Goal: Transaction & Acquisition: Download file/media

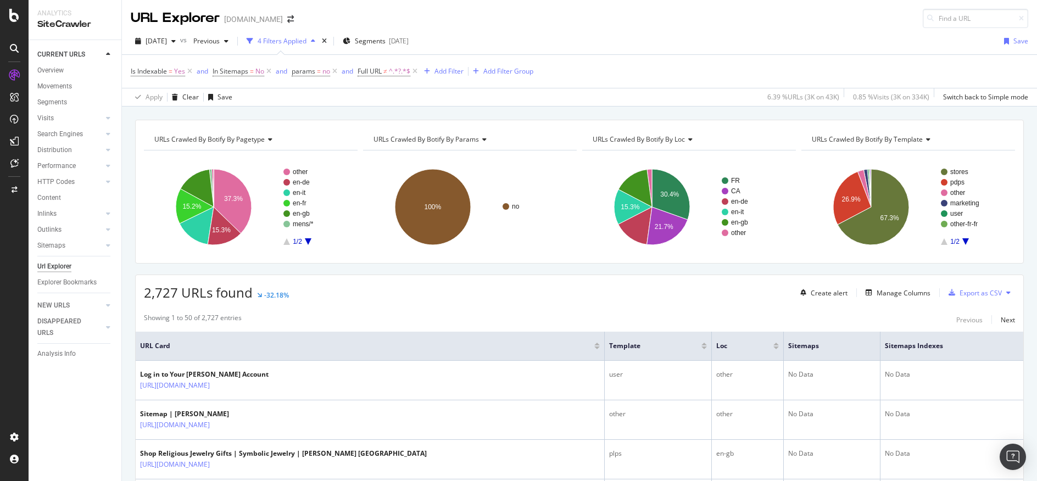
click at [552, 22] on div "URL Explorer davidyurman.com" at bounding box center [579, 14] width 915 height 28
click at [880, 296] on div "Manage Columns" at bounding box center [904, 292] width 54 height 9
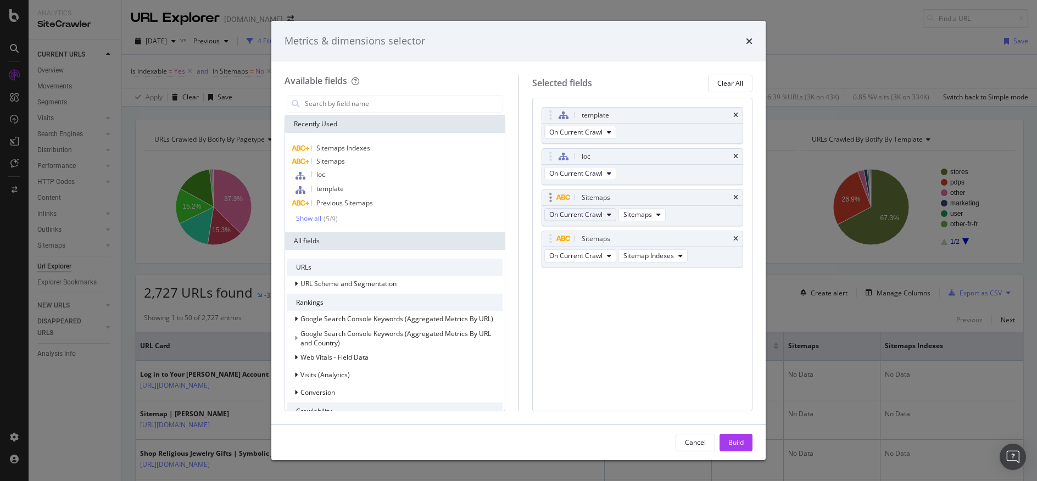
click at [607, 215] on button "On Current Crawl" at bounding box center [580, 214] width 72 height 13
click at [603, 254] on span "On Compared Crawl" at bounding box center [585, 255] width 62 height 10
click at [604, 260] on button "On Current Crawl" at bounding box center [580, 255] width 72 height 13
click at [605, 297] on span "On Compared Crawl" at bounding box center [585, 296] width 62 height 10
click at [736, 448] on div "Build" at bounding box center [735, 442] width 15 height 16
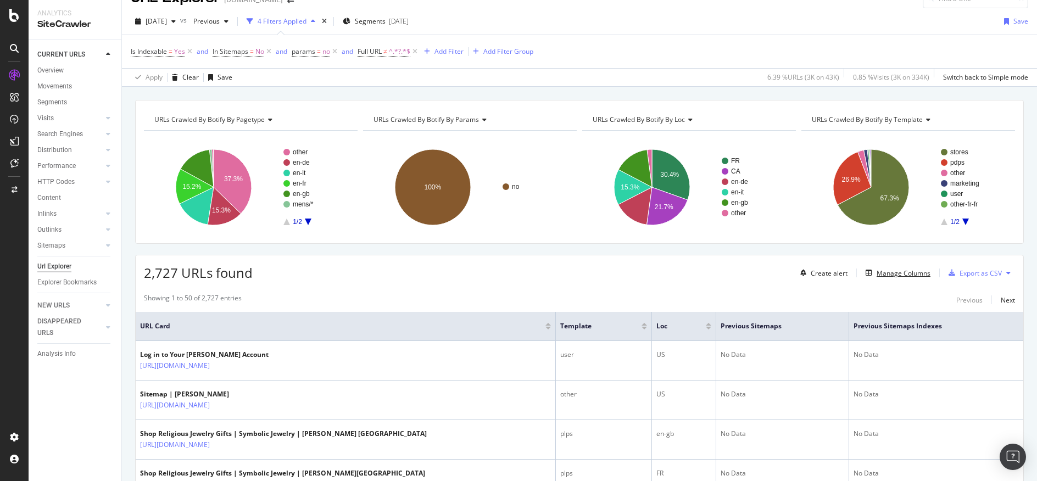
scroll to position [14, 0]
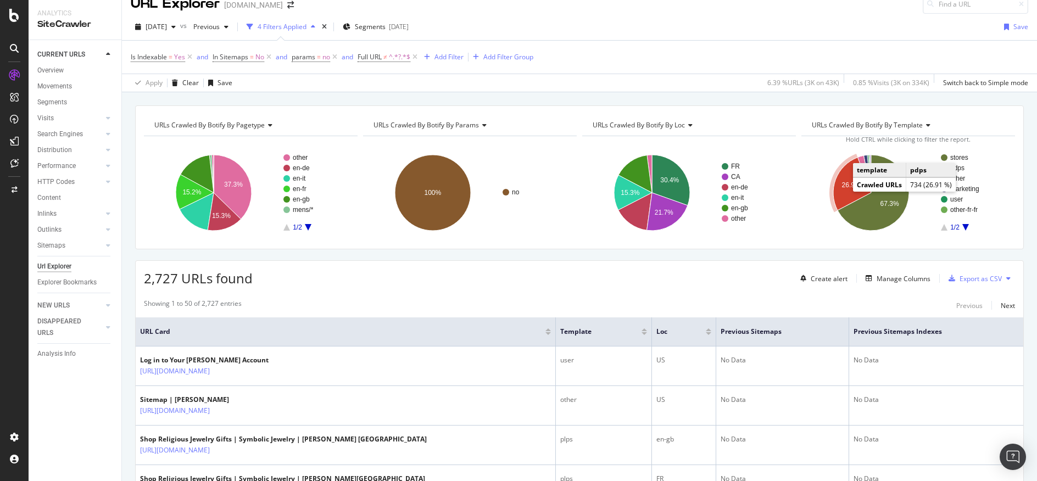
drag, startPoint x: 838, startPoint y: 175, endPoint x: 1021, endPoint y: 52, distance: 220.4
click at [840, 175] on icon "A chart." at bounding box center [852, 184] width 38 height 53
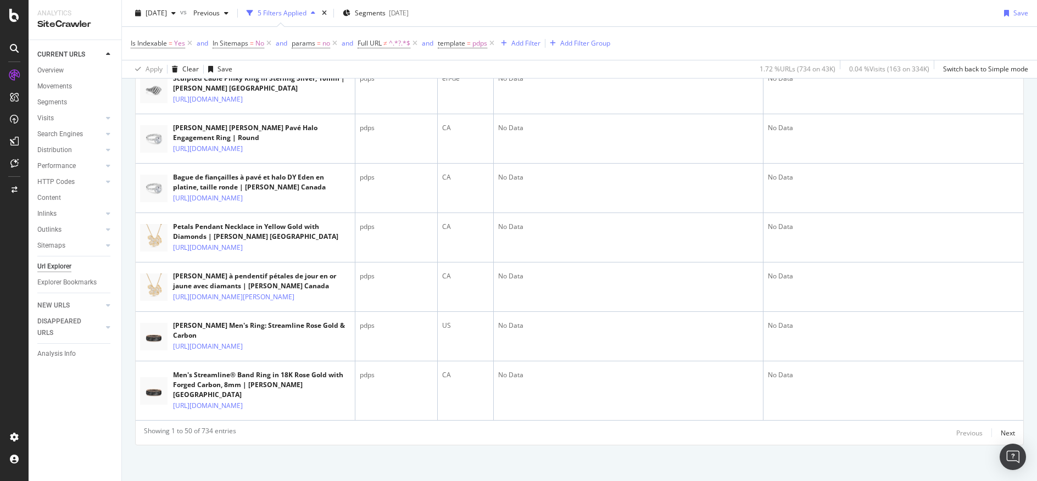
scroll to position [2647, 0]
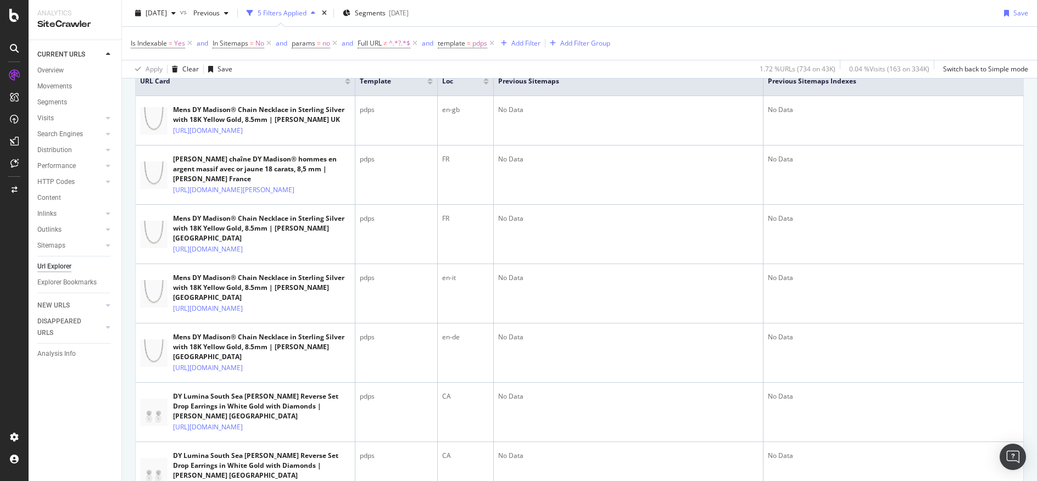
scroll to position [0, 0]
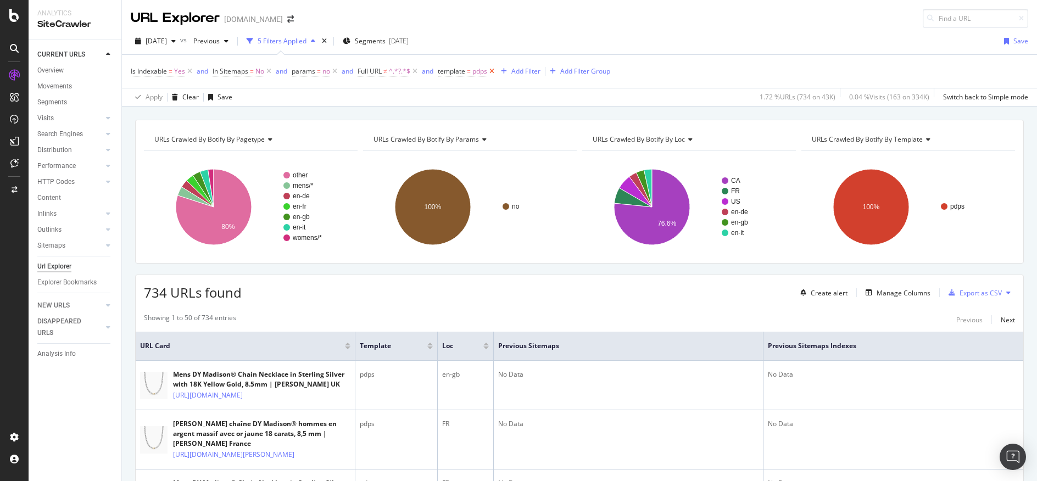
click at [494, 70] on icon at bounding box center [491, 71] width 9 height 11
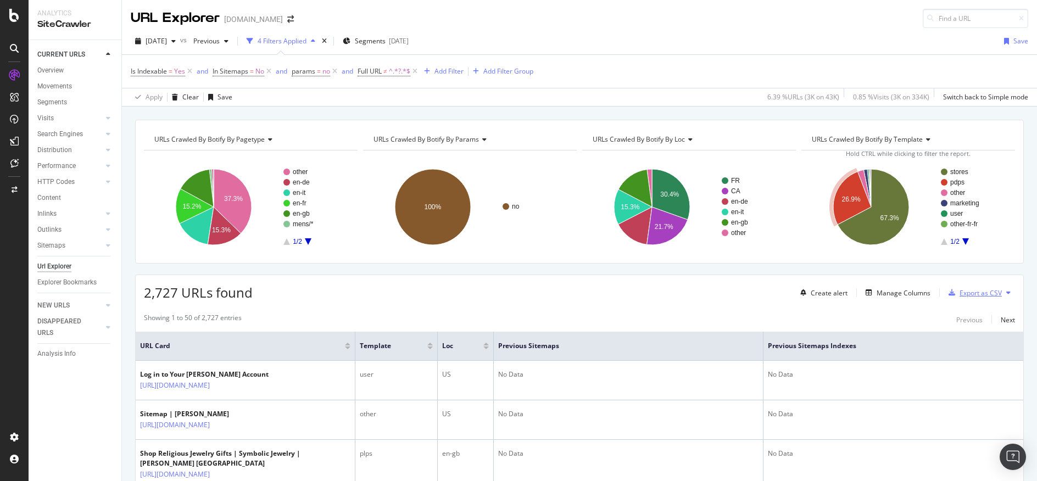
click at [986, 290] on div "Export as CSV" at bounding box center [981, 292] width 42 height 9
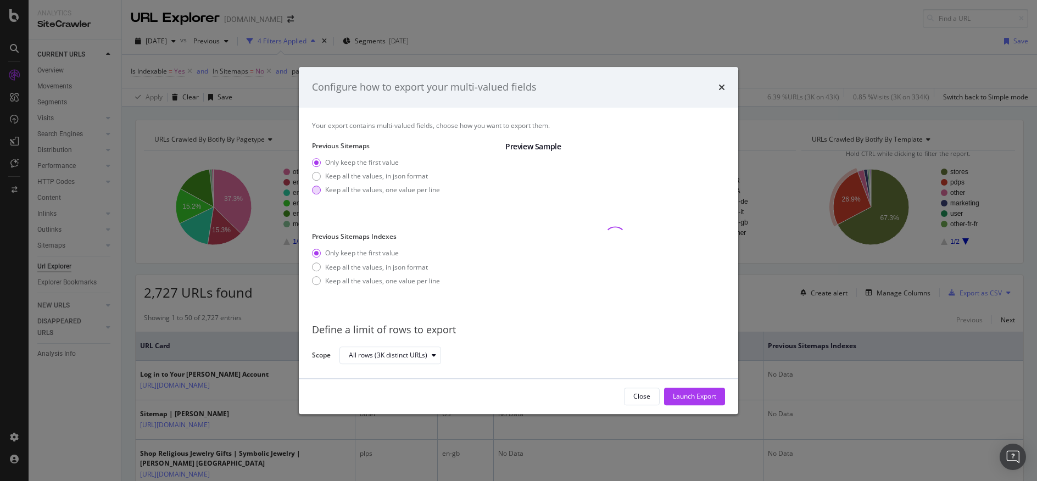
click at [362, 191] on div "Keep all the values, one value per line" at bounding box center [382, 189] width 115 height 9
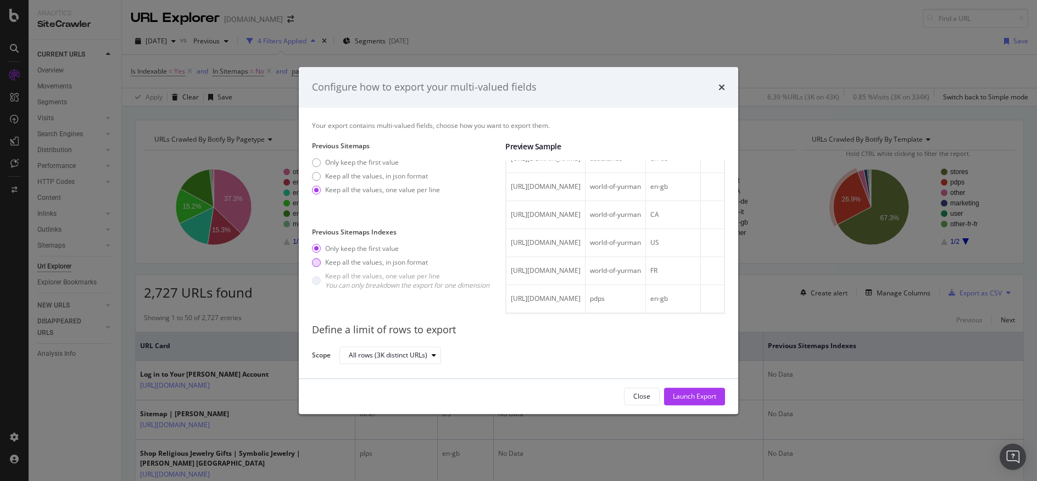
click at [344, 265] on div "Keep all the values, in json format" at bounding box center [376, 262] width 103 height 9
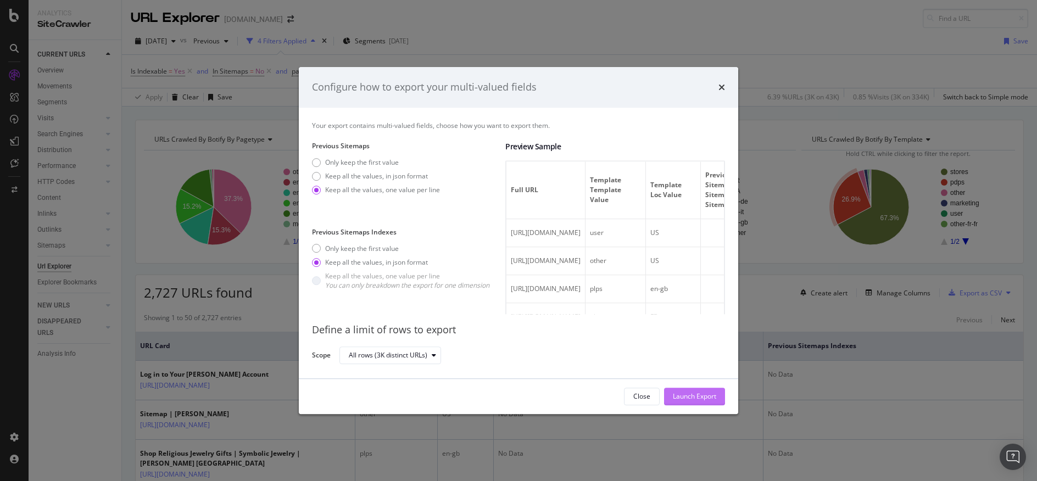
click at [712, 396] on div "Launch Export" at bounding box center [694, 396] width 43 height 9
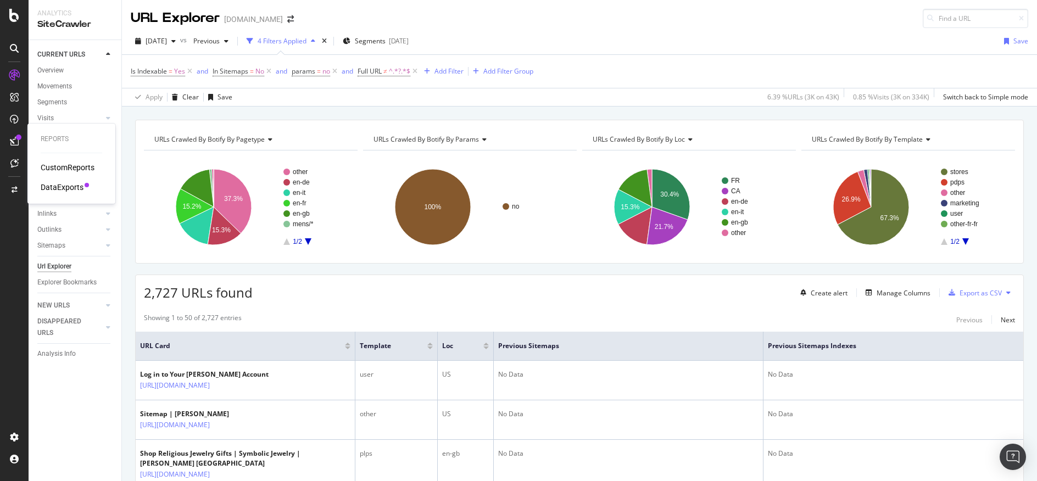
click at [79, 186] on div "DataExports" at bounding box center [62, 187] width 43 height 11
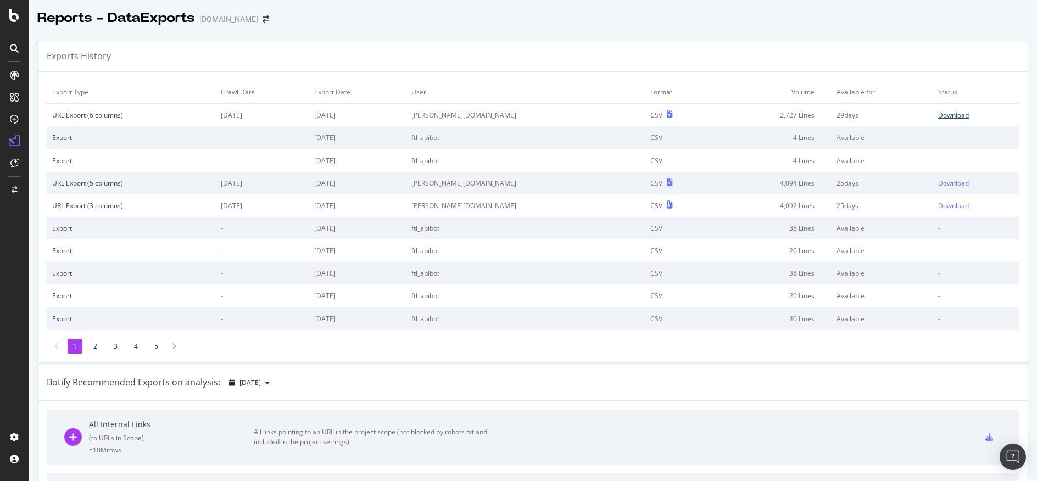
click at [938, 115] on div "Download" at bounding box center [953, 114] width 31 height 9
